Goal: Task Accomplishment & Management: Use online tool/utility

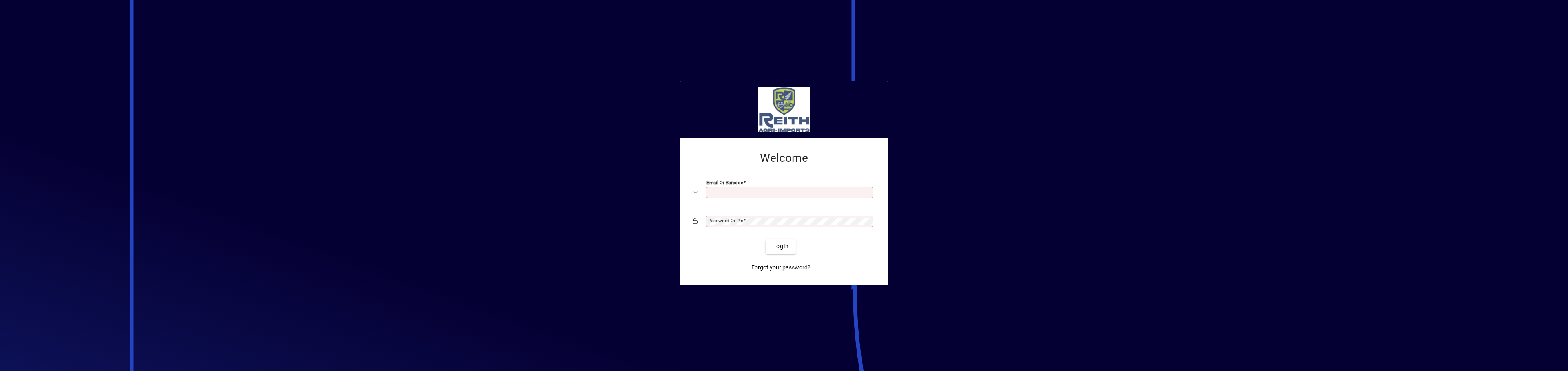
click at [728, 193] on input "Email or Barcode" at bounding box center [790, 193] width 165 height 6
type input "*"
type input "**********"
click at [780, 249] on span "Login" at bounding box center [780, 246] width 16 height 9
